Goal: Information Seeking & Learning: Learn about a topic

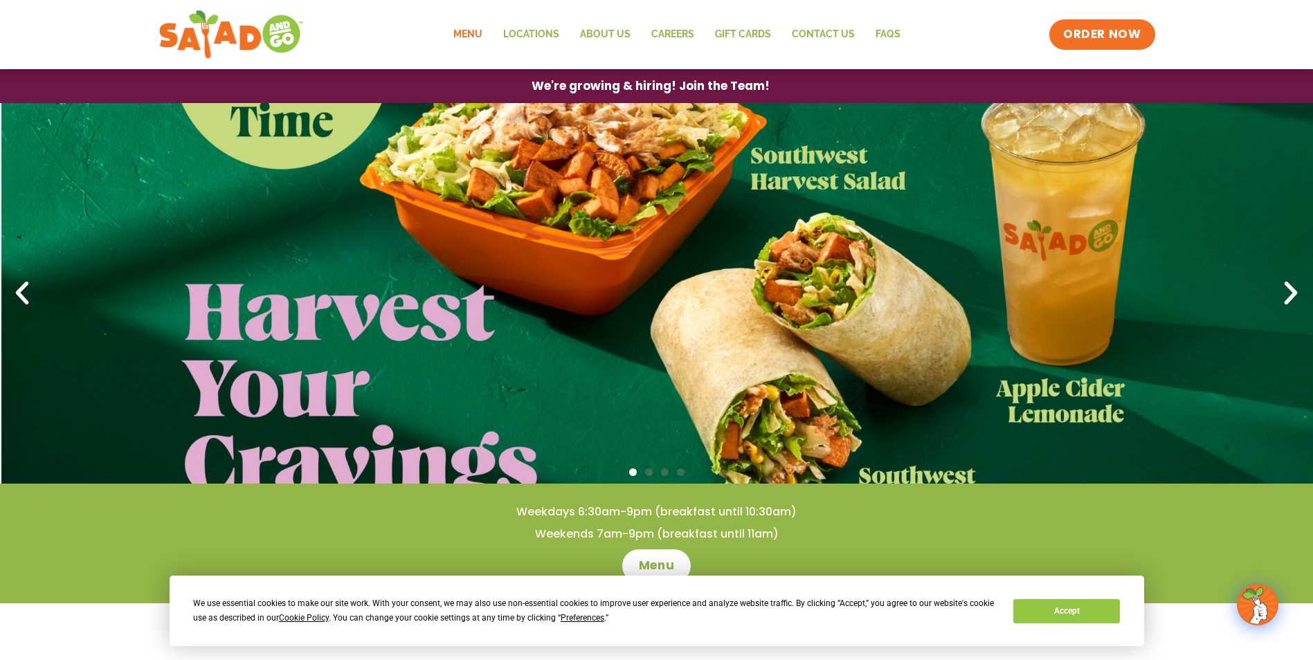
click at [478, 32] on link "Menu" at bounding box center [468, 35] width 50 height 32
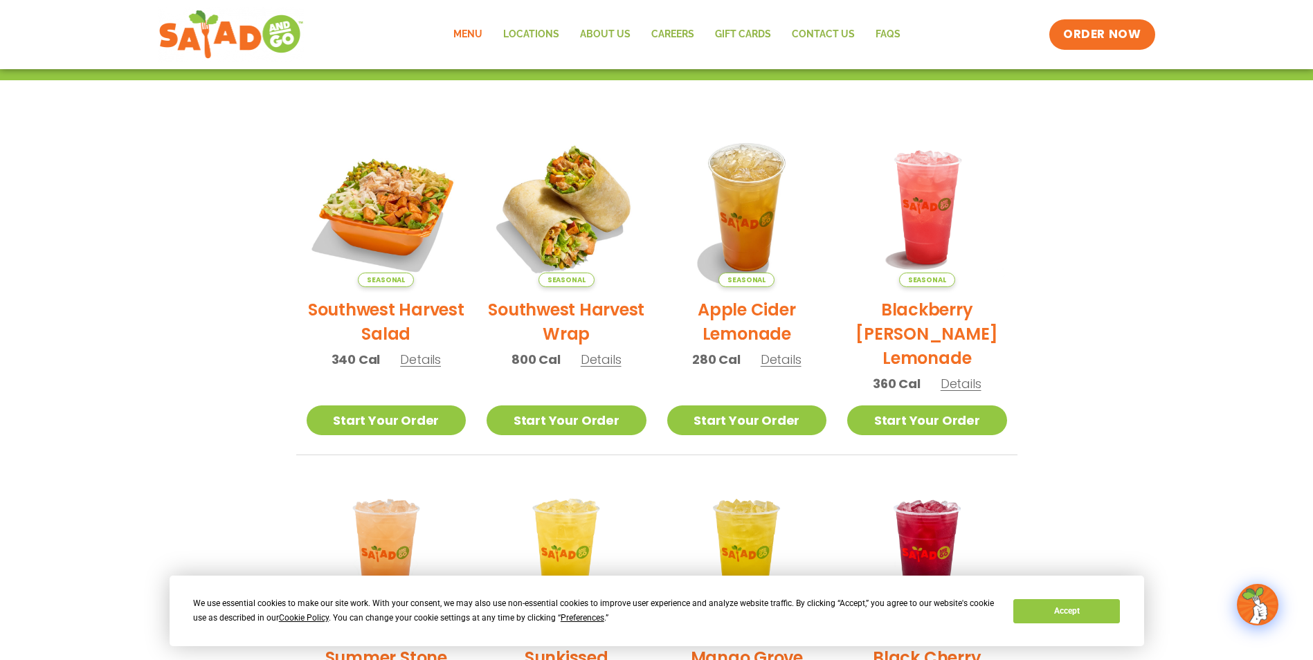
scroll to position [297, 0]
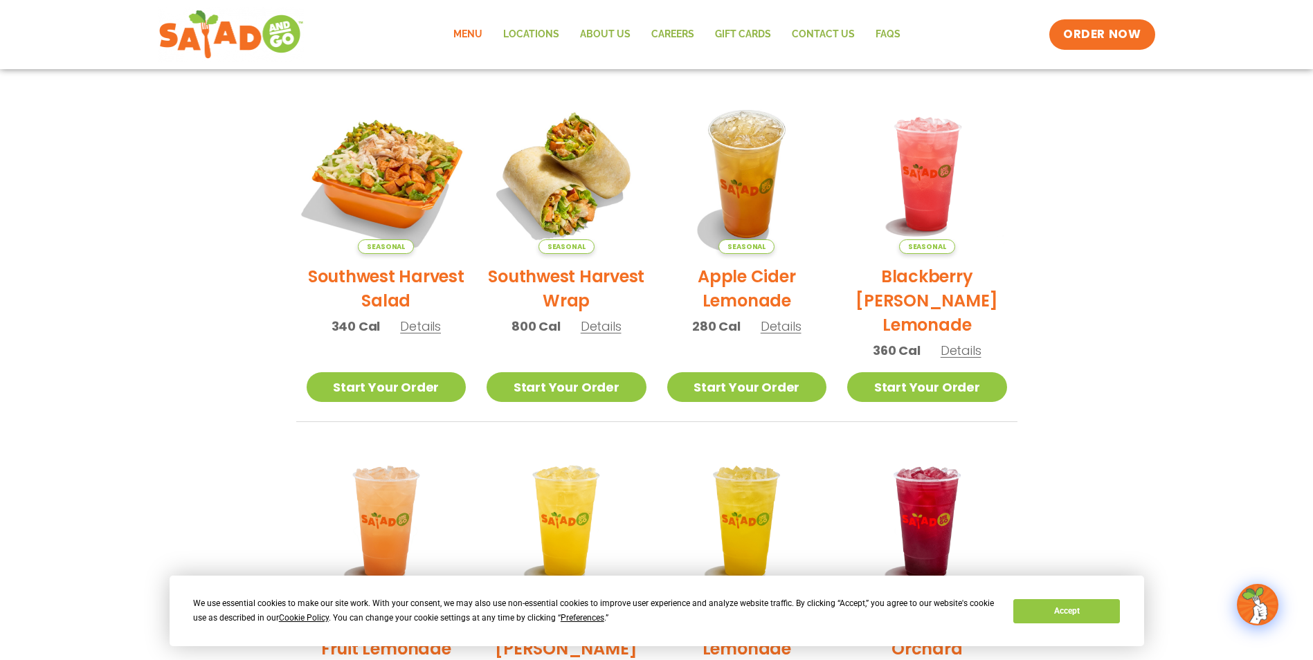
click at [390, 185] on img at bounding box center [386, 174] width 188 height 188
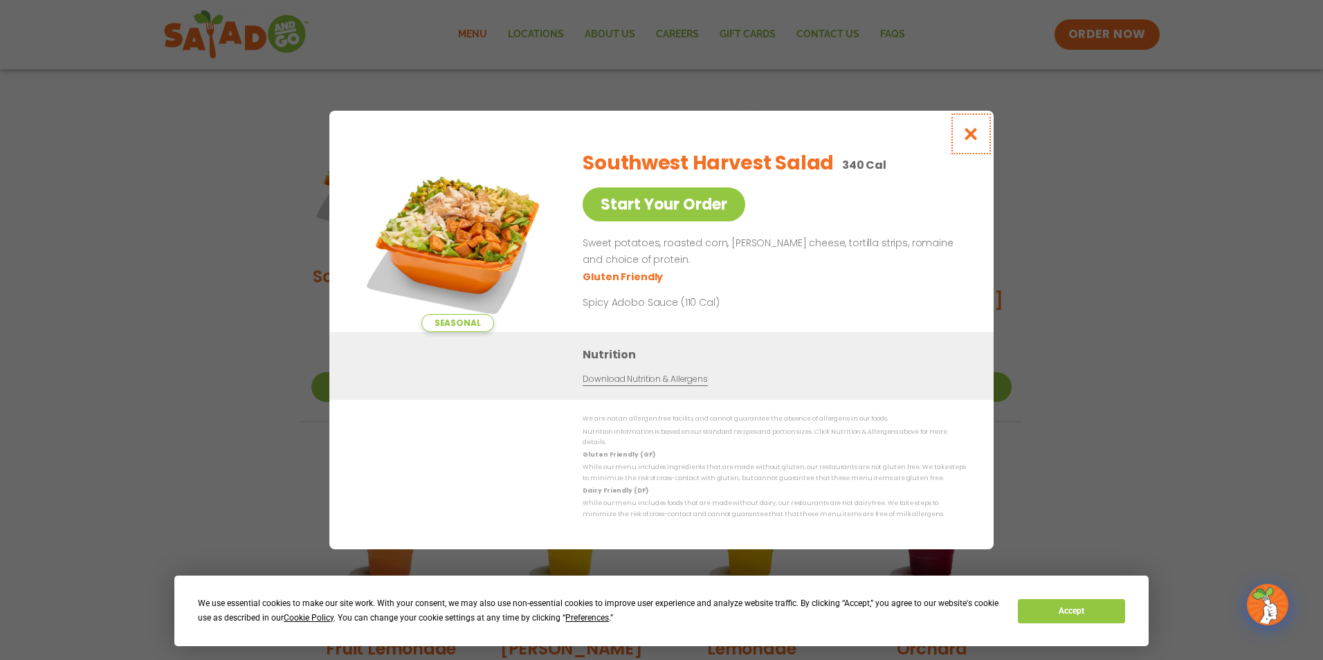
click at [973, 138] on icon "Close modal" at bounding box center [971, 134] width 17 height 15
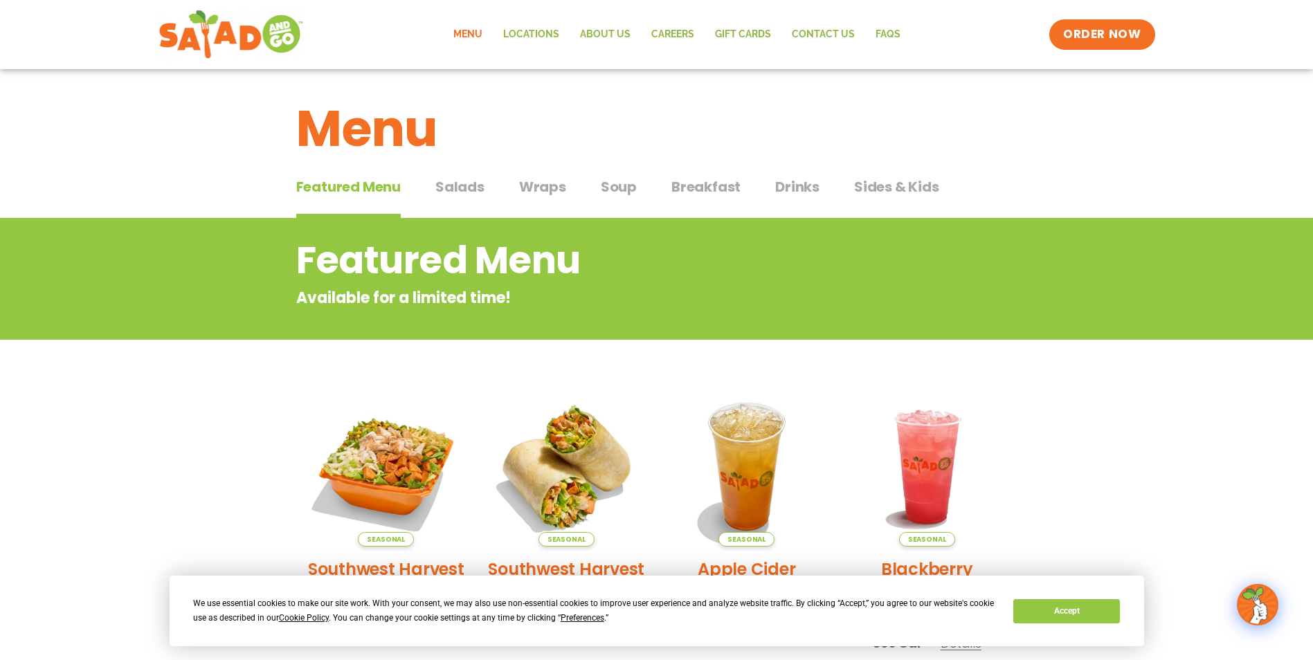
scroll to position [0, 0]
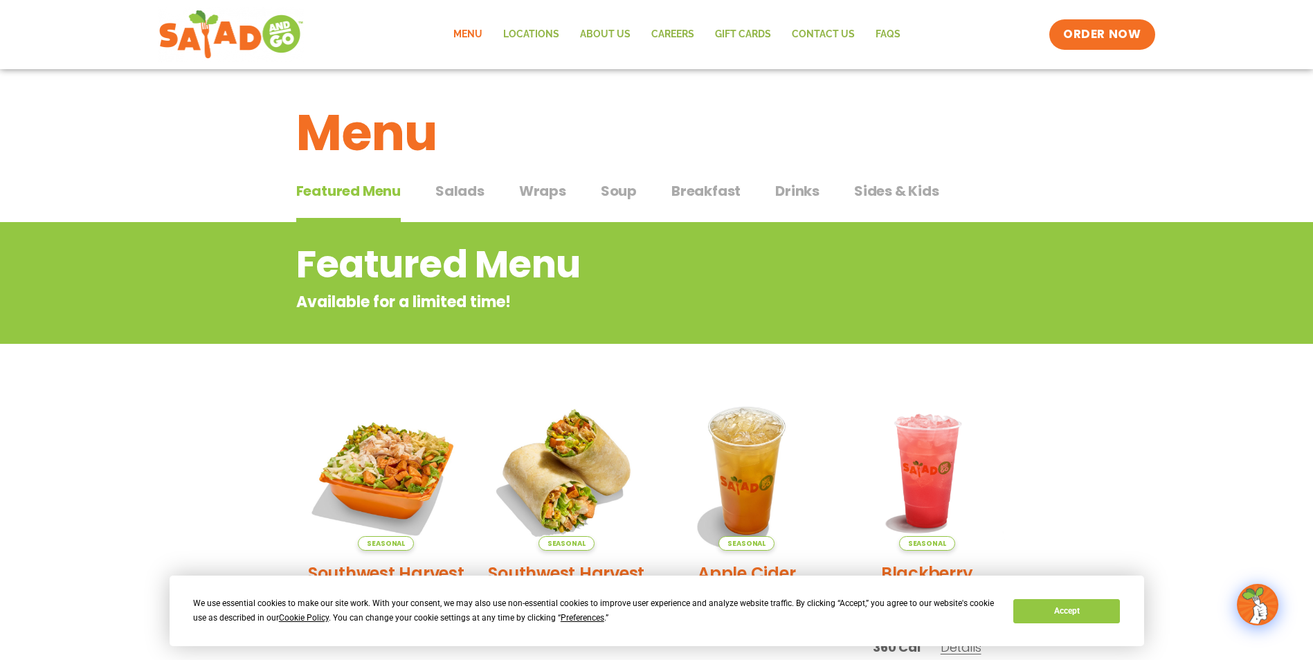
click at [451, 196] on span "Salads" at bounding box center [459, 191] width 49 height 21
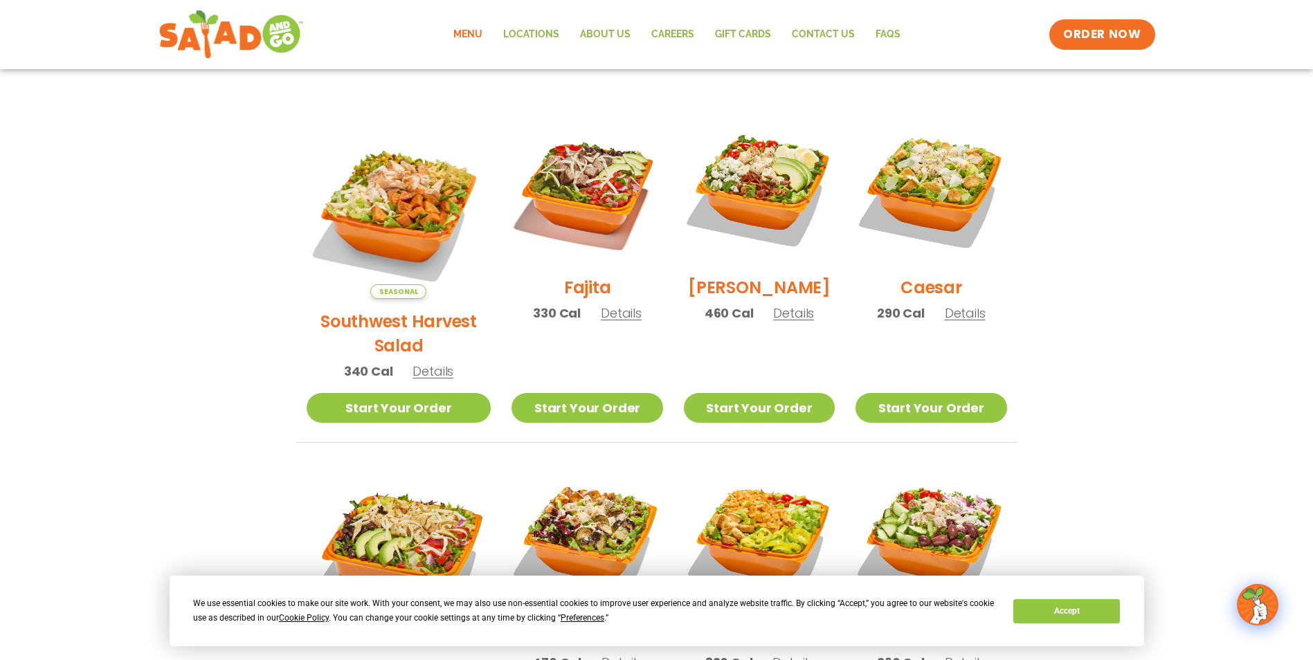
scroll to position [346, 0]
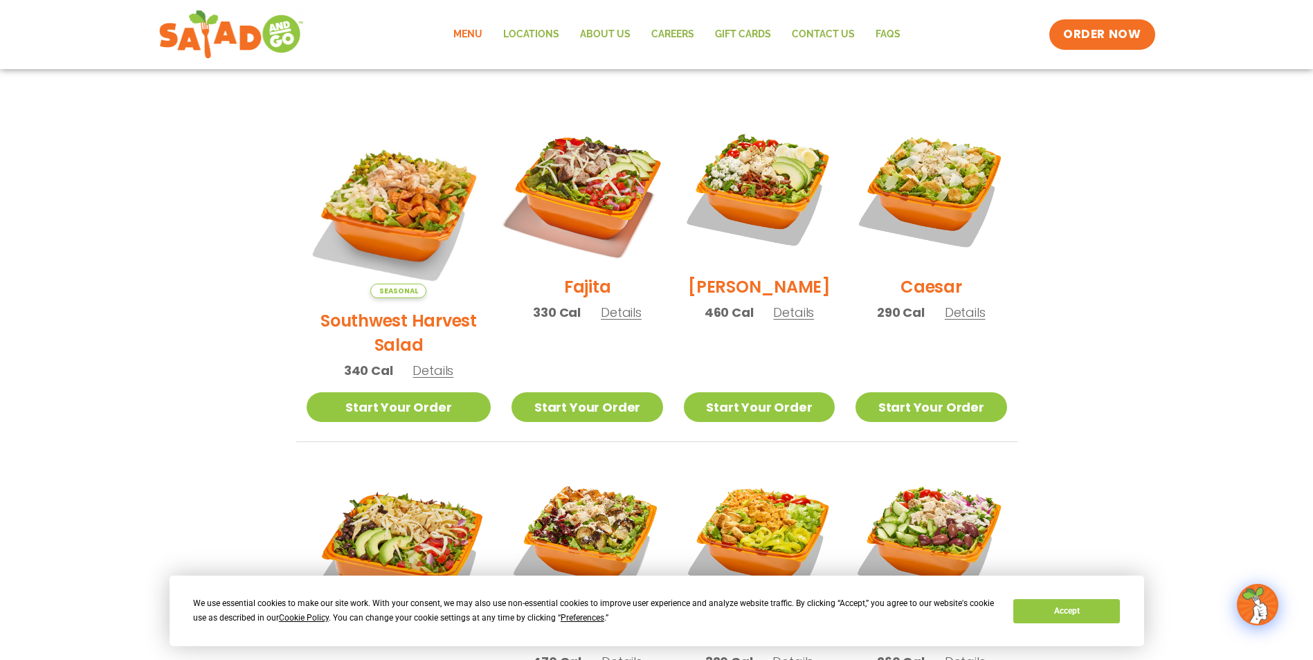
click at [588, 190] on img at bounding box center [586, 188] width 177 height 177
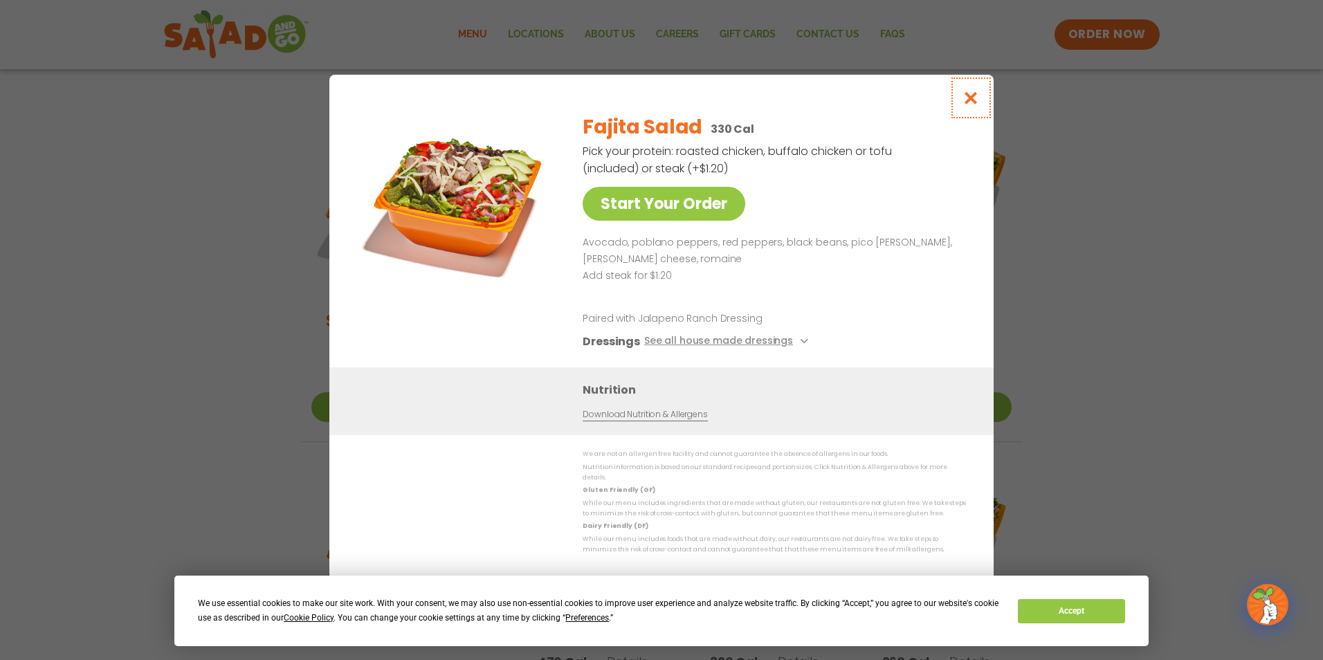
click at [973, 100] on icon "Close modal" at bounding box center [971, 98] width 17 height 15
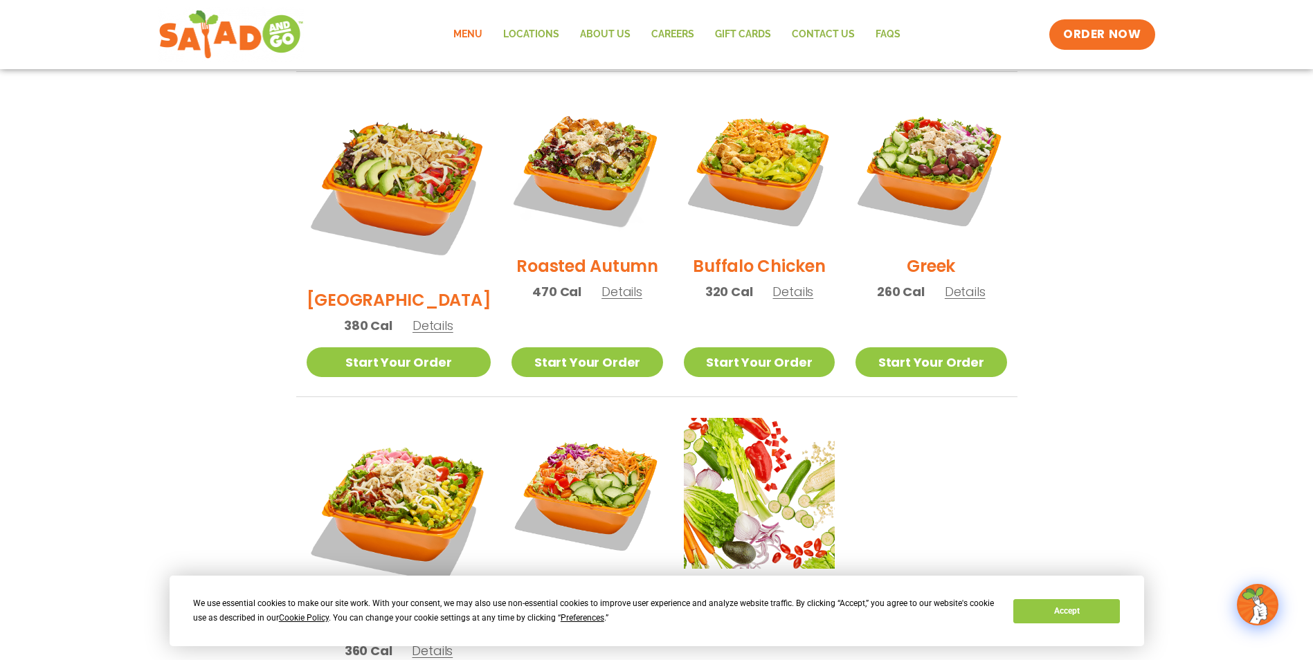
scroll to position [692, 0]
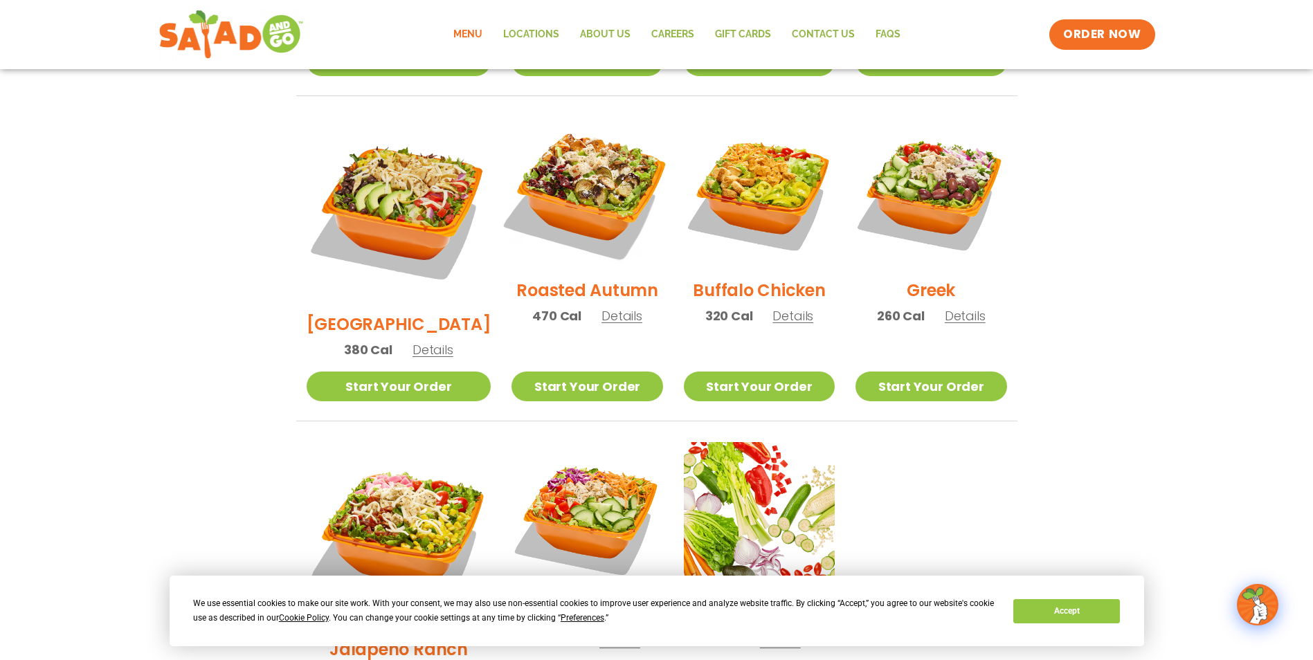
click at [591, 158] on img at bounding box center [586, 192] width 177 height 177
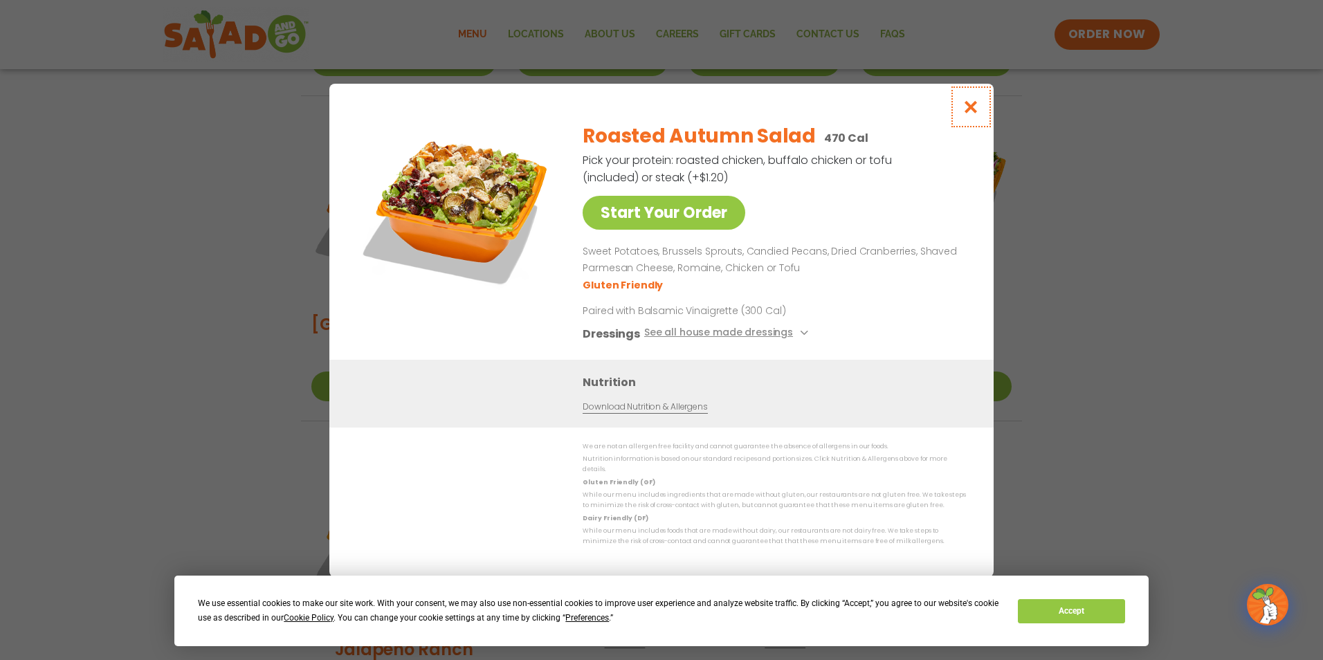
click at [968, 112] on icon "Close modal" at bounding box center [971, 107] width 17 height 15
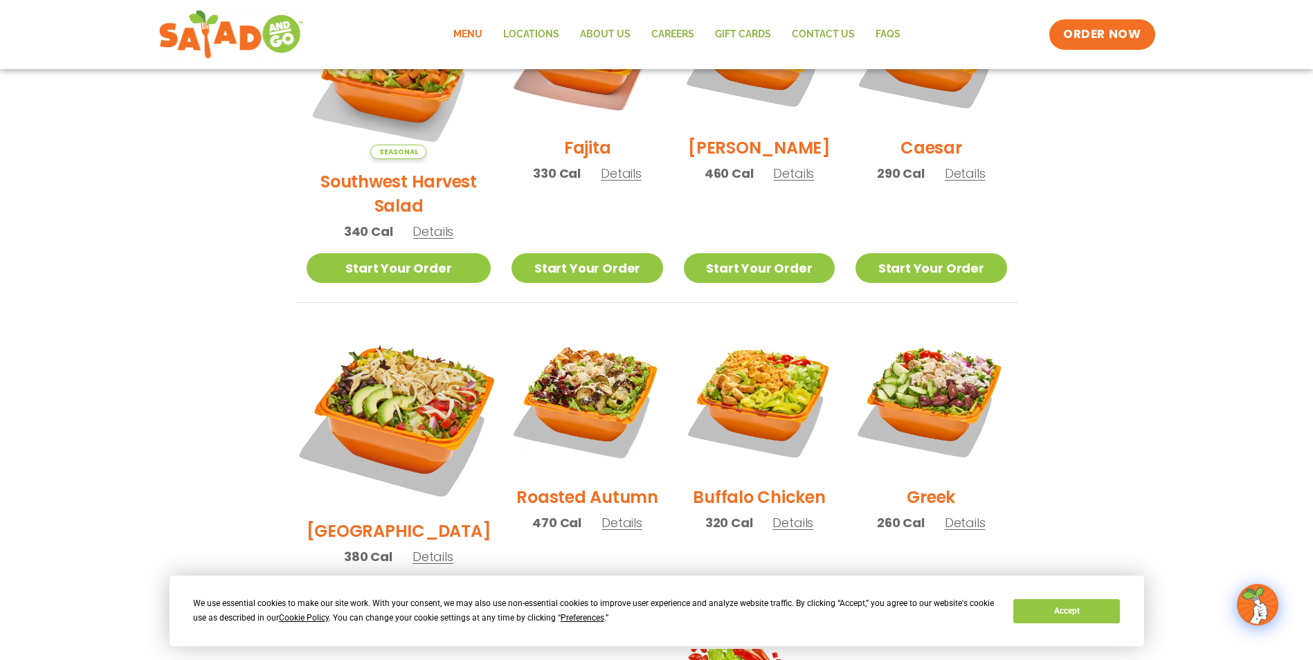
scroll to position [484, 0]
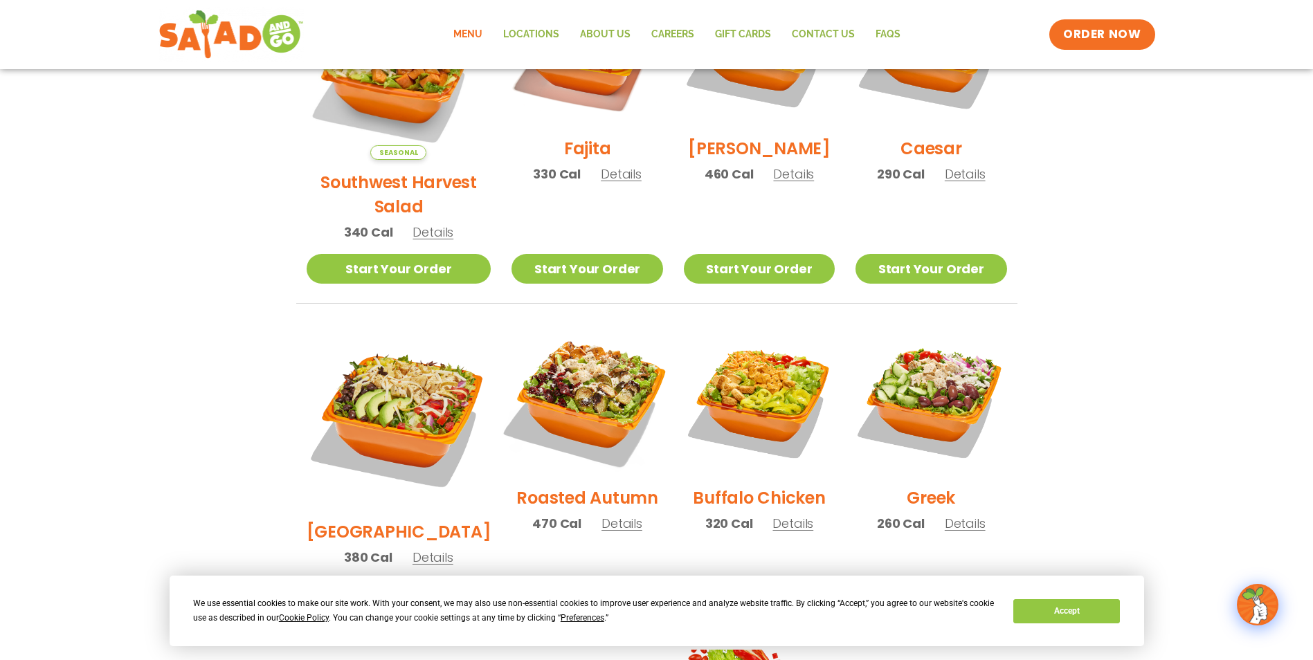
click at [570, 378] on img at bounding box center [586, 399] width 177 height 177
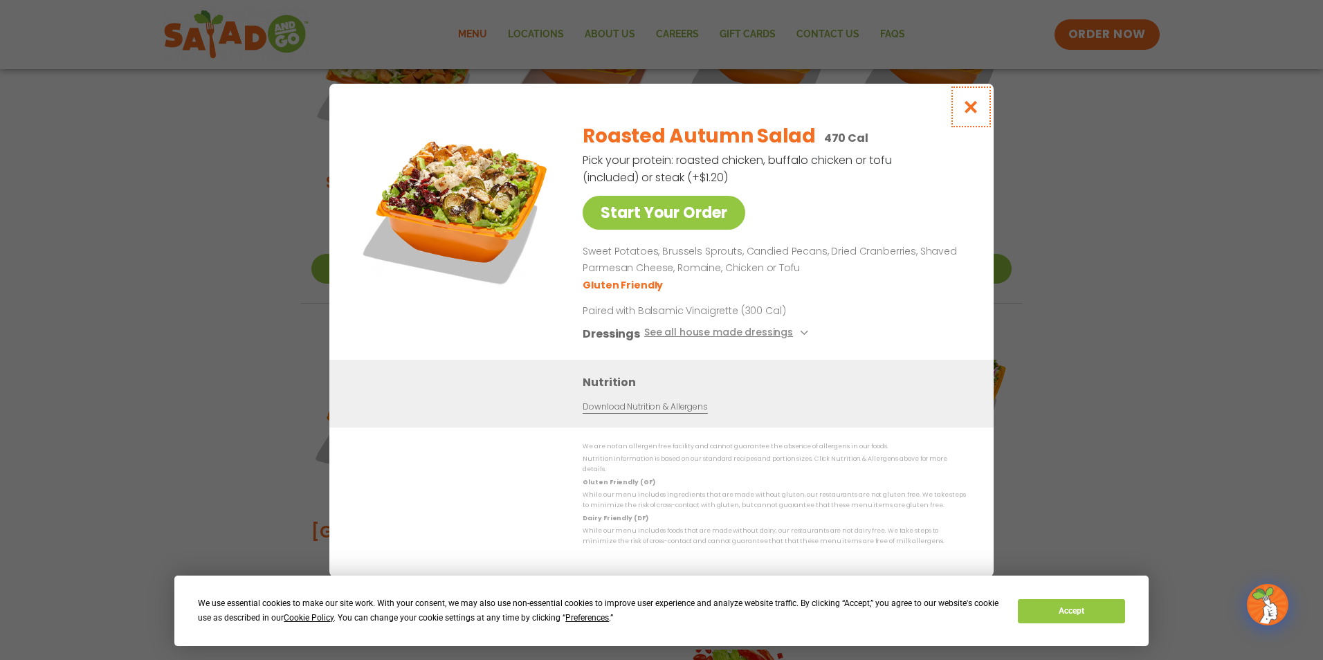
click at [974, 114] on icon "Close modal" at bounding box center [971, 107] width 17 height 15
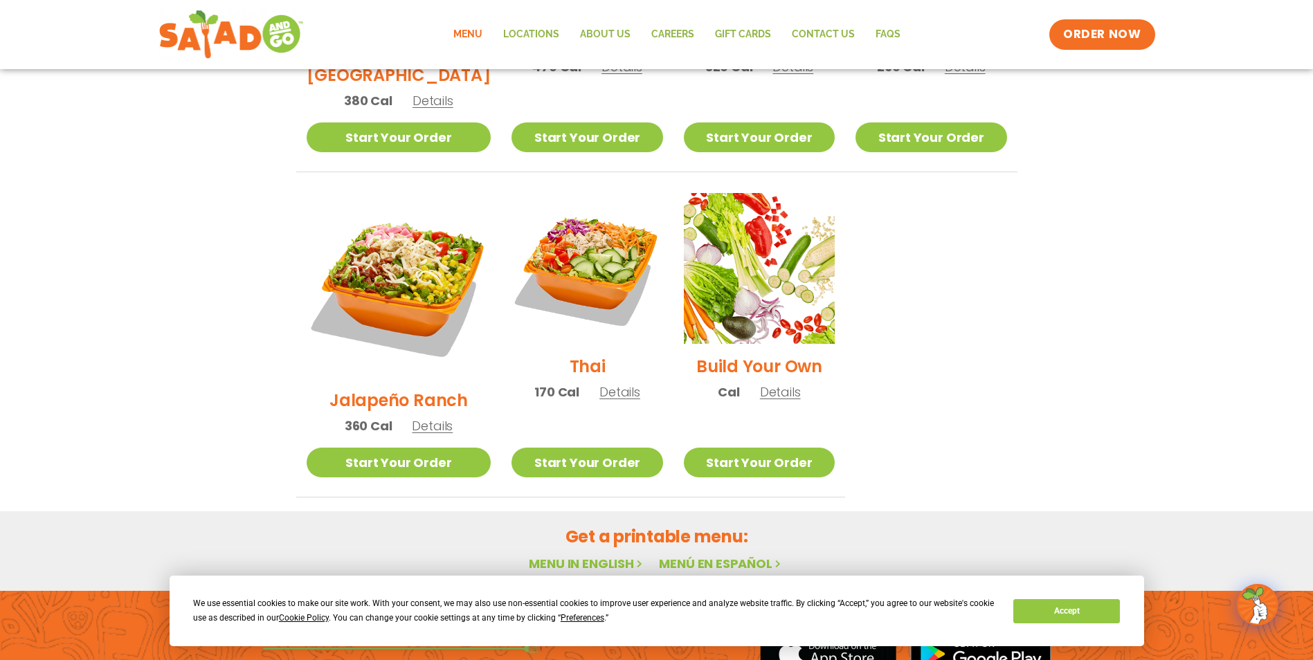
scroll to position [1008, 0]
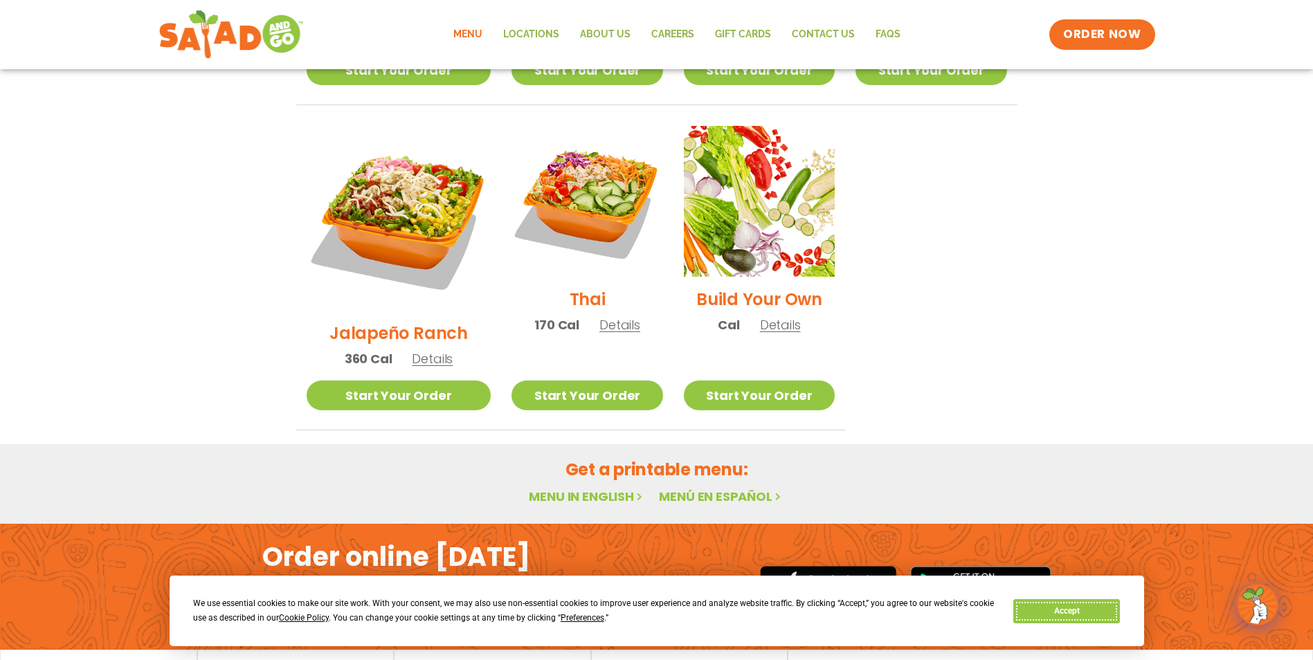
drag, startPoint x: 1094, startPoint y: 609, endPoint x: 1065, endPoint y: 619, distance: 30.9
click at [1093, 609] on button "Accept" at bounding box center [1066, 611] width 107 height 24
